Goal: Obtain resource: Download file/media

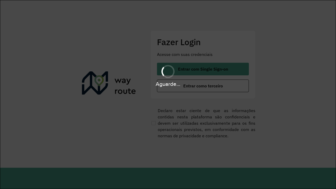
scroll to position [0, 1]
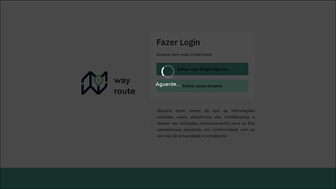
click at [203, 86] on span "Entrar como terceiro" at bounding box center [203, 86] width 40 height 4
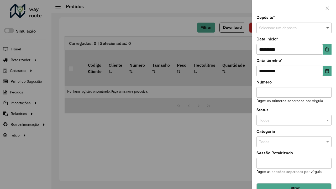
click at [328, 25] on span at bounding box center [328, 28] width 7 height 6
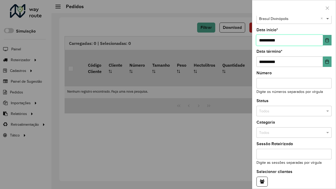
type input "**********"
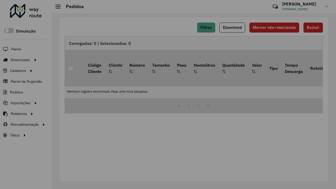
scroll to position [32, 0]
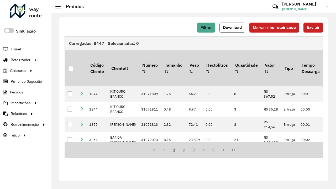
click at [232, 28] on span "Download" at bounding box center [232, 27] width 19 height 4
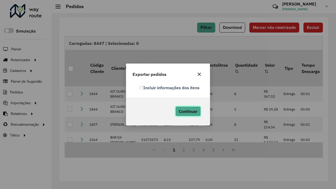
click at [188, 111] on span "Continuar" at bounding box center [188, 111] width 19 height 5
